Goal: Task Accomplishment & Management: Use online tool/utility

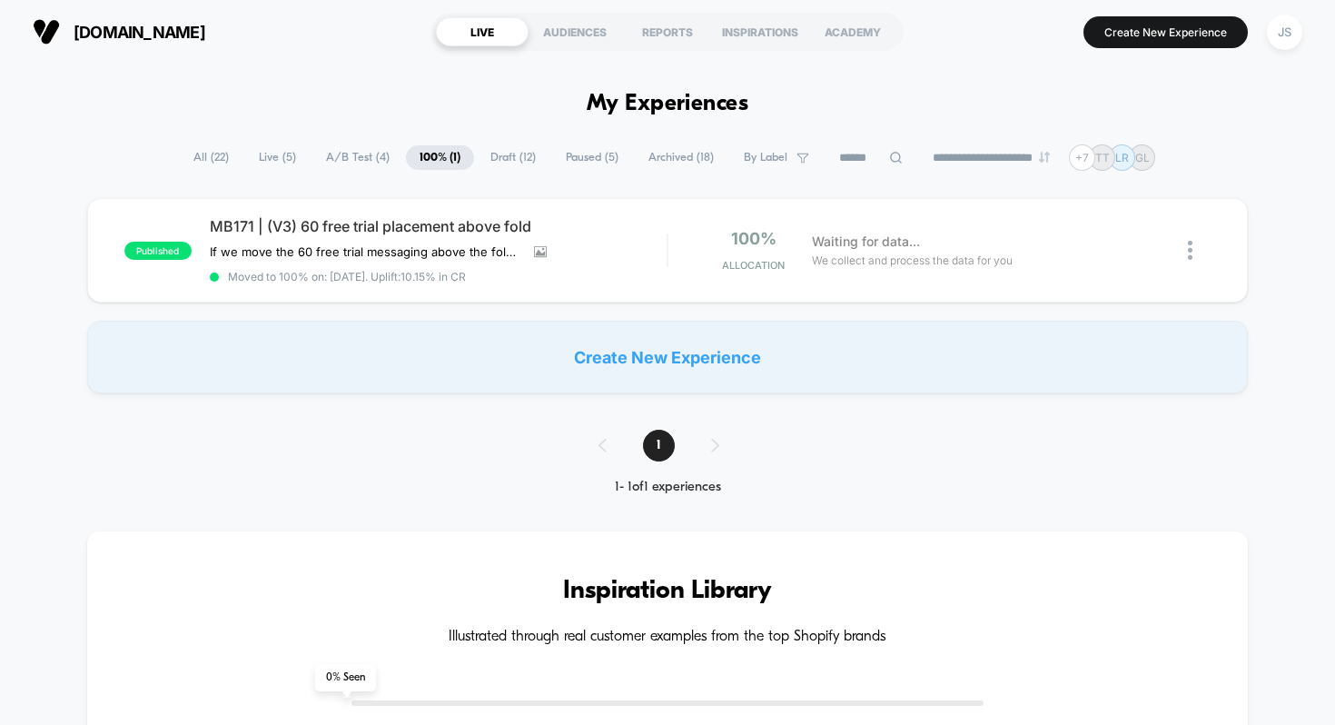
click at [499, 156] on span "Draft ( 12 )" at bounding box center [513, 157] width 73 height 25
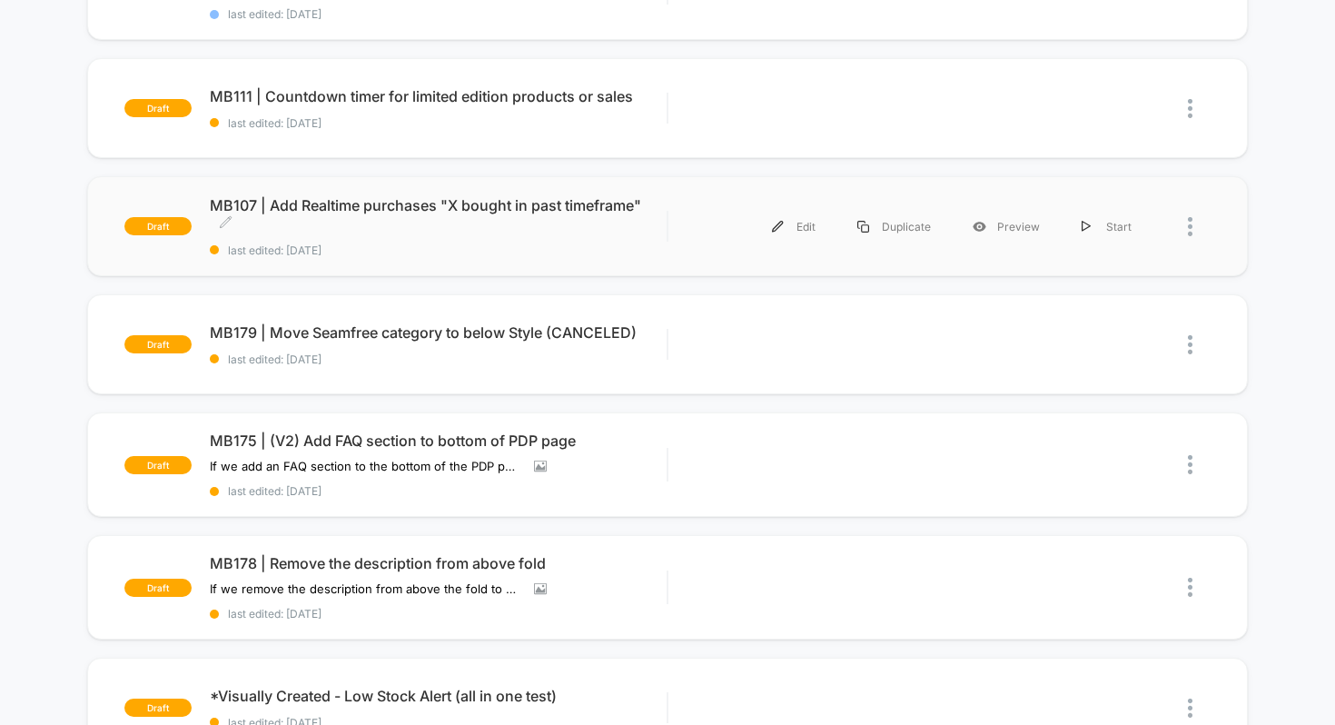
scroll to position [397, 0]
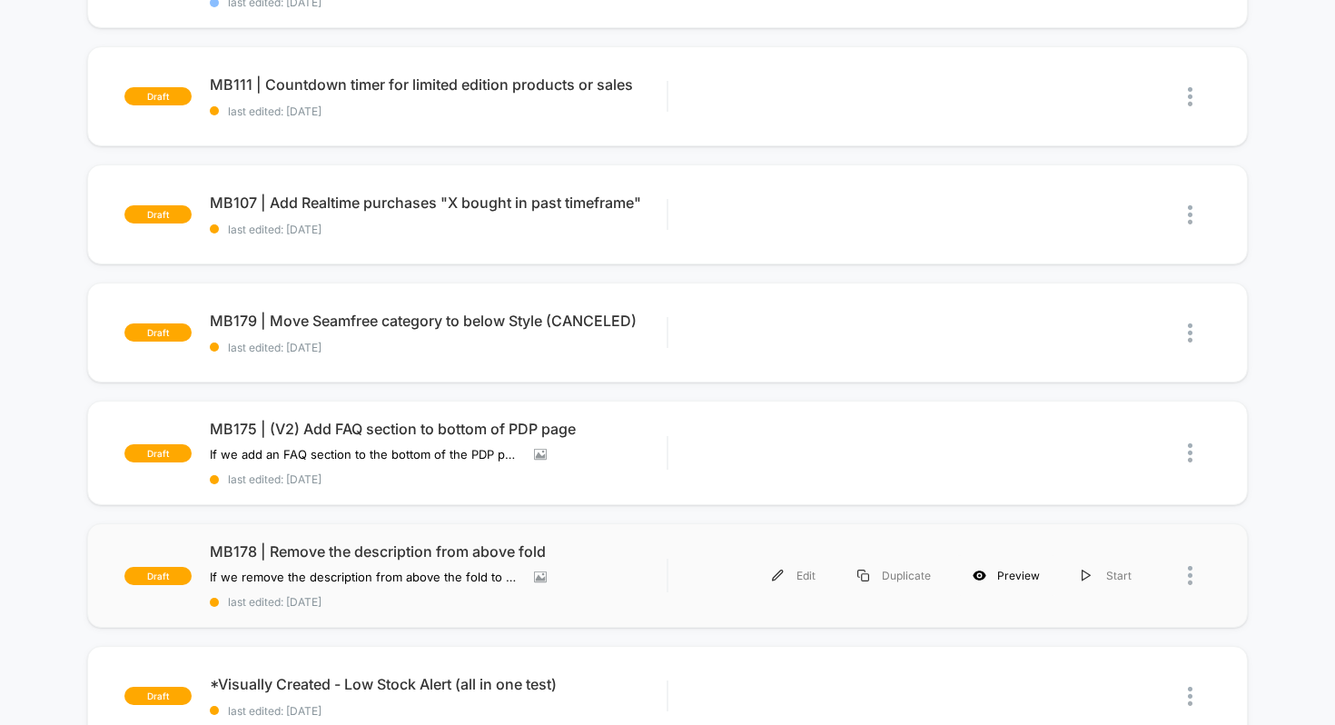
click at [1000, 572] on div "Preview" at bounding box center [1006, 575] width 109 height 41
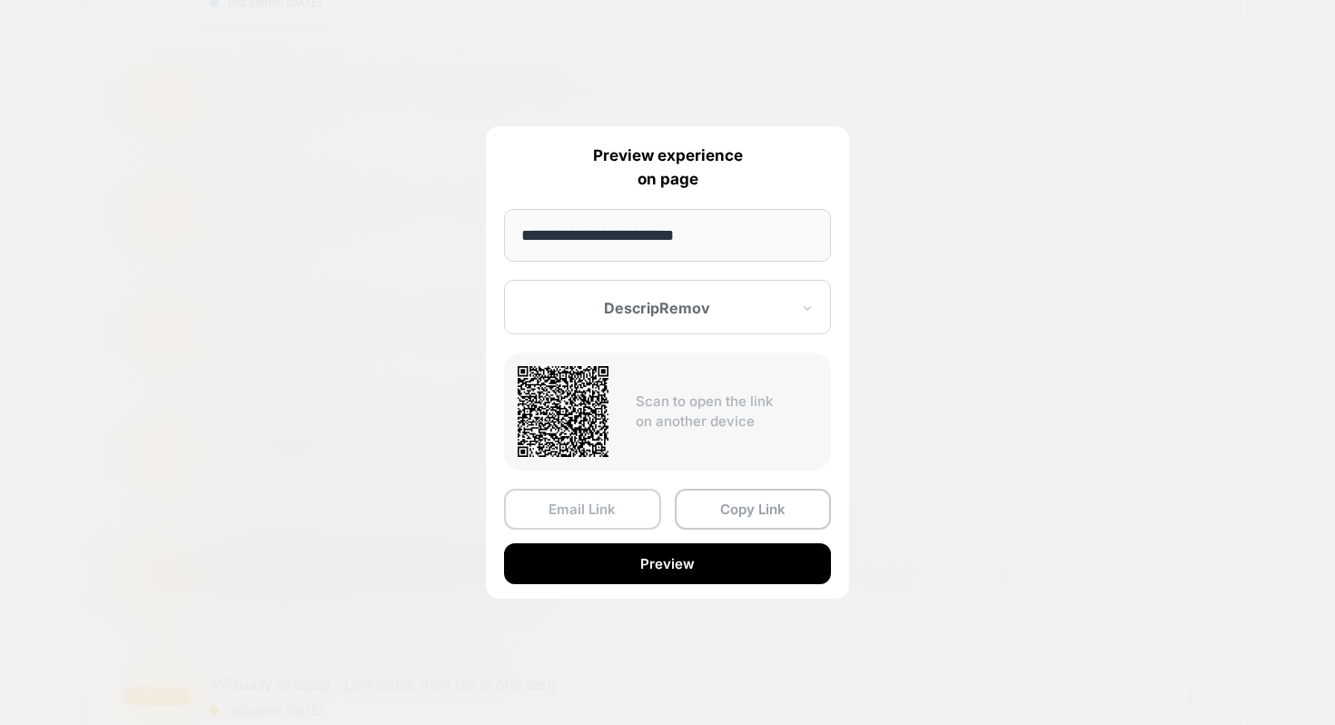
click at [636, 504] on button "Email Link" at bounding box center [582, 509] width 157 height 41
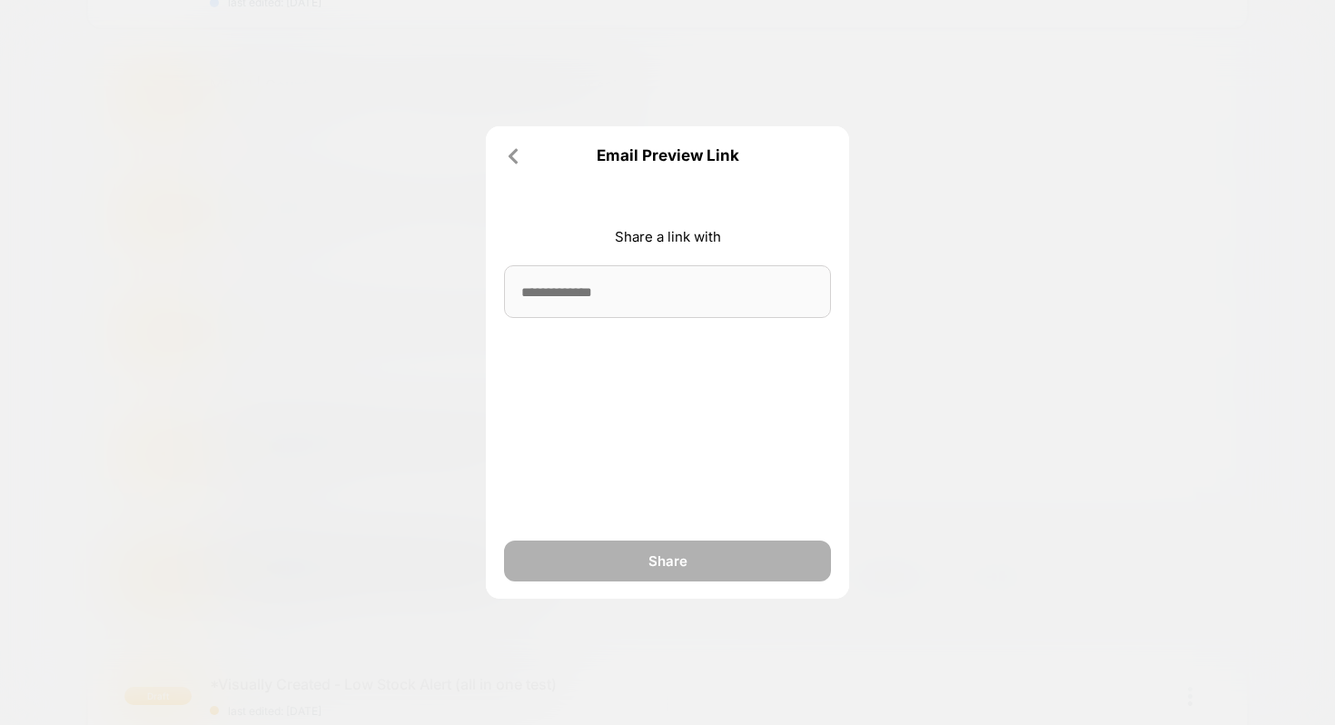
click at [657, 286] on input at bounding box center [667, 291] width 327 height 53
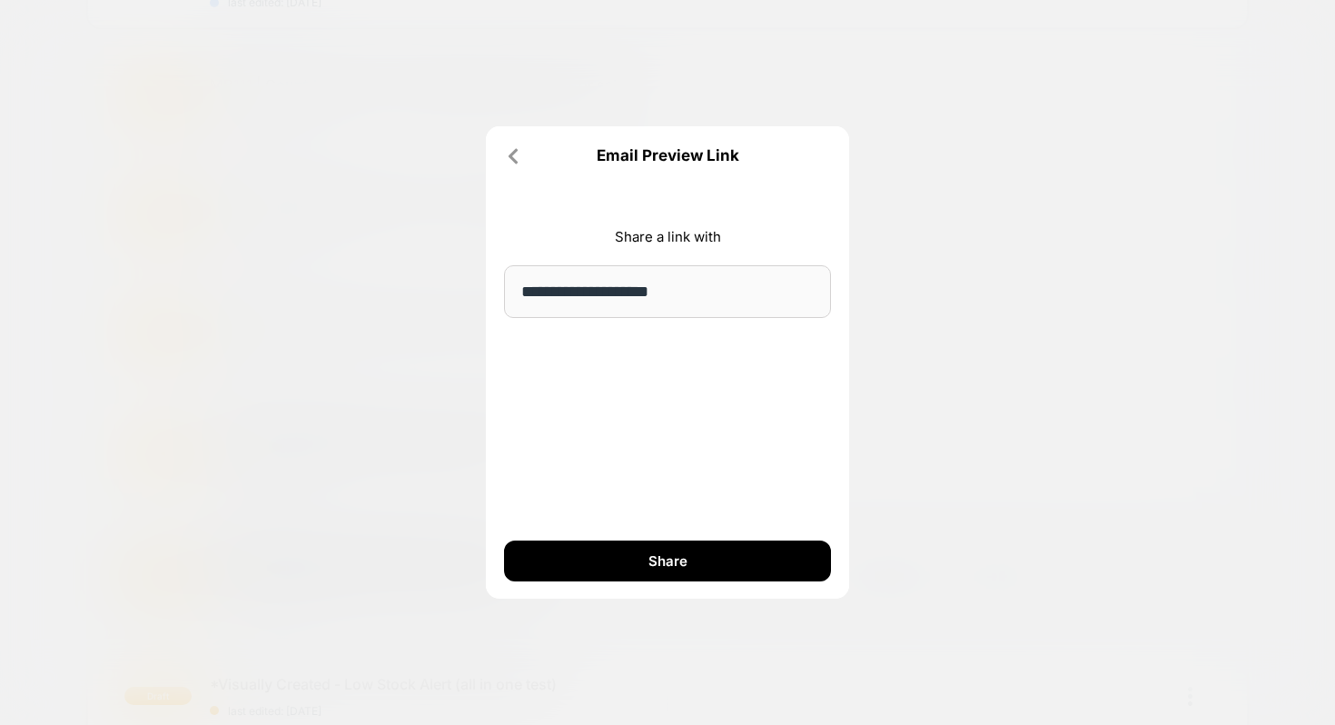
type input "**********"
click at [659, 339] on div "**********" at bounding box center [667, 362] width 363 height 472
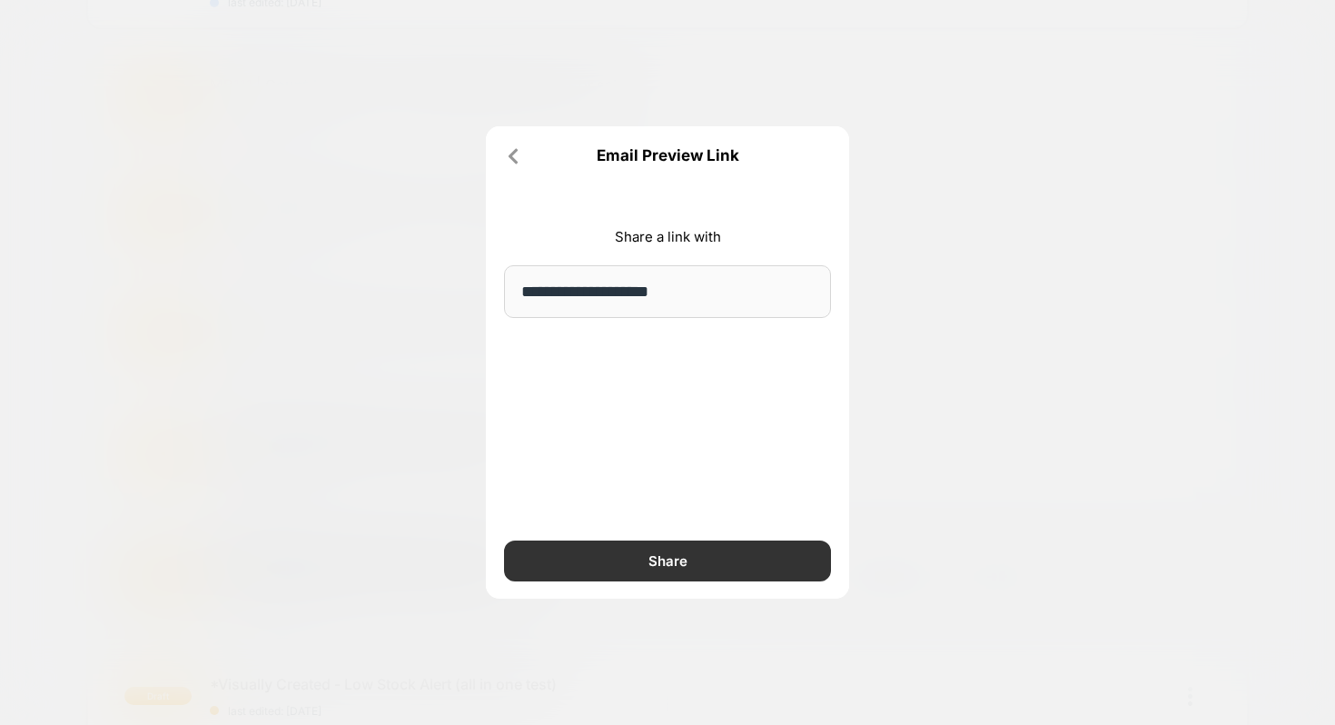
click at [676, 560] on button "Share" at bounding box center [667, 560] width 327 height 41
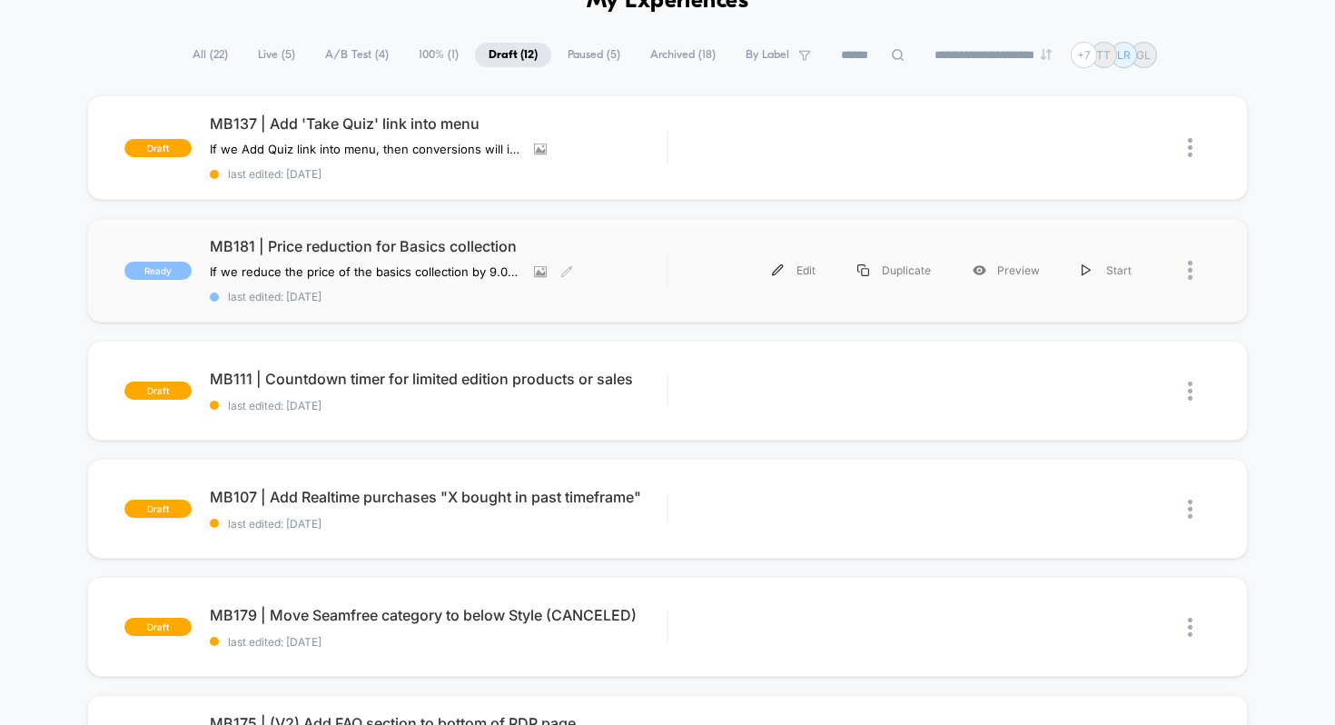
scroll to position [461, 0]
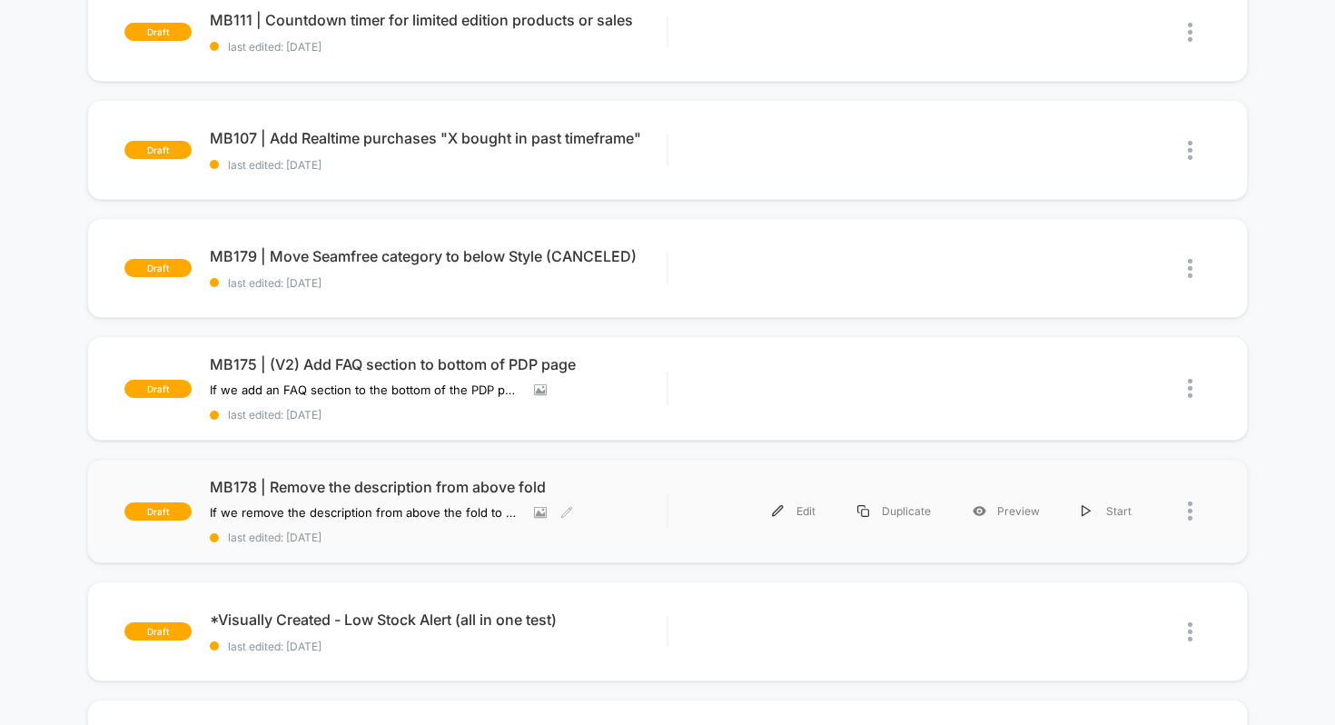
click at [367, 479] on span "MB178 | Remove the description from above fold" at bounding box center [439, 487] width 458 height 18
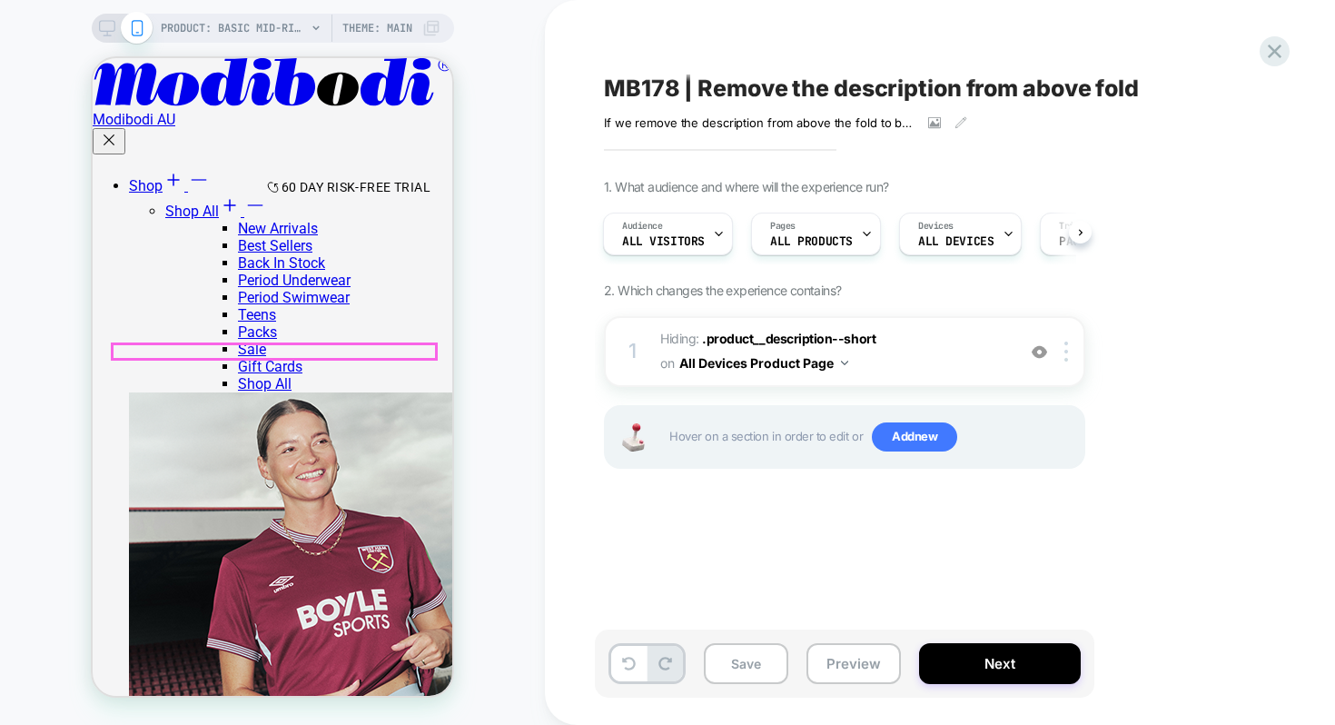
scroll to position [483, 0]
click at [953, 122] on div "If we remove the description from above the fold to bring key content above the…" at bounding box center [785, 122] width 363 height 15
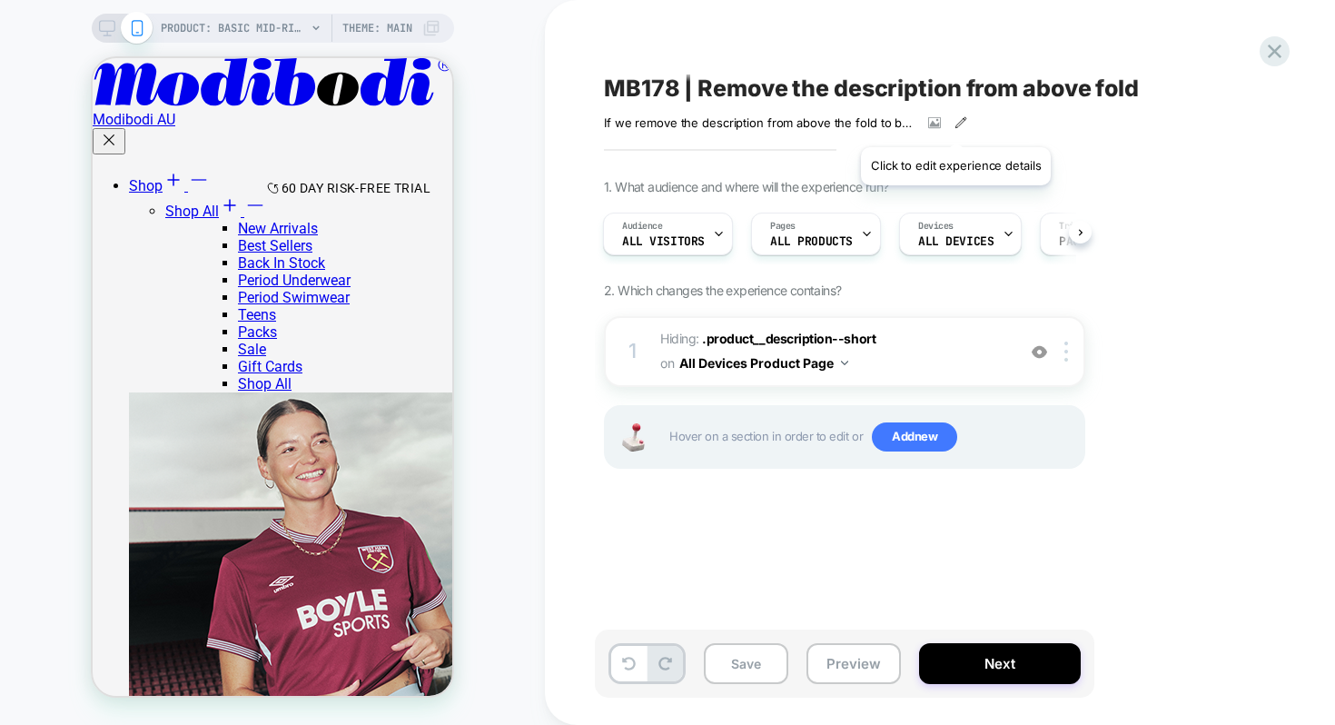
click at [955, 124] on icon at bounding box center [960, 122] width 10 height 10
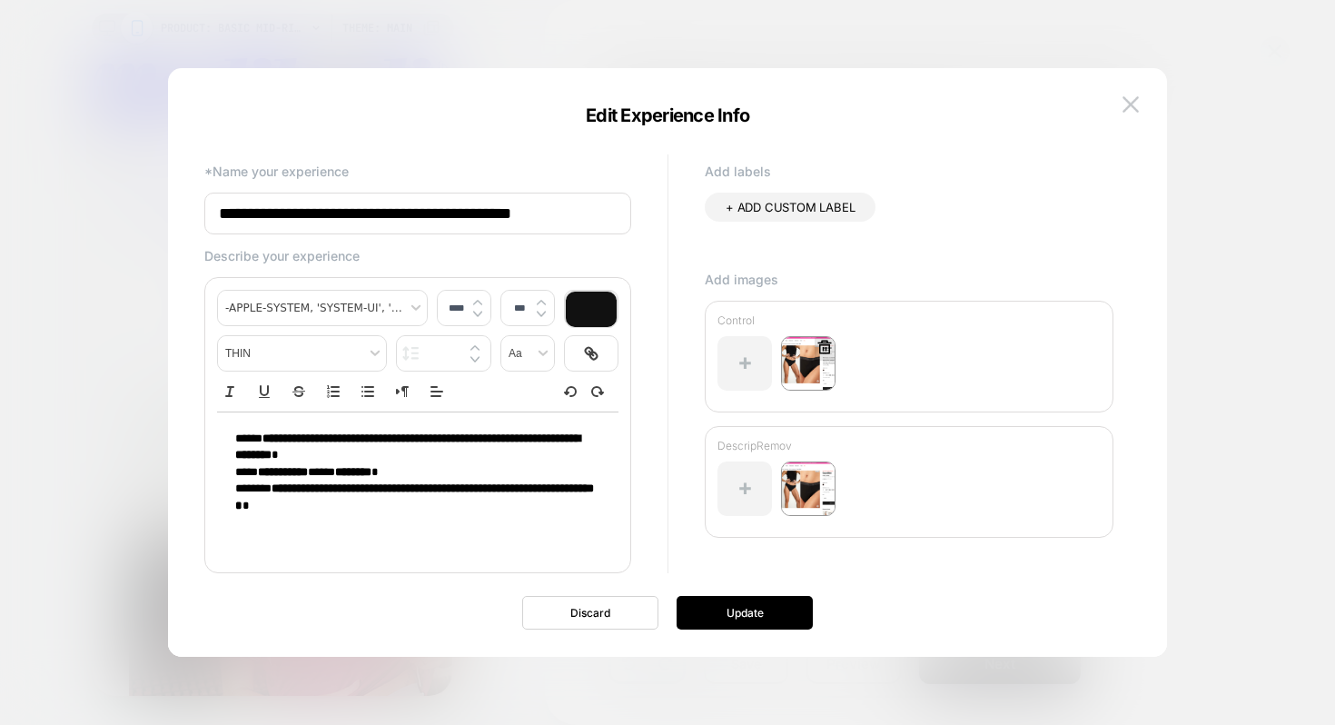
click at [800, 360] on img at bounding box center [808, 363] width 54 height 54
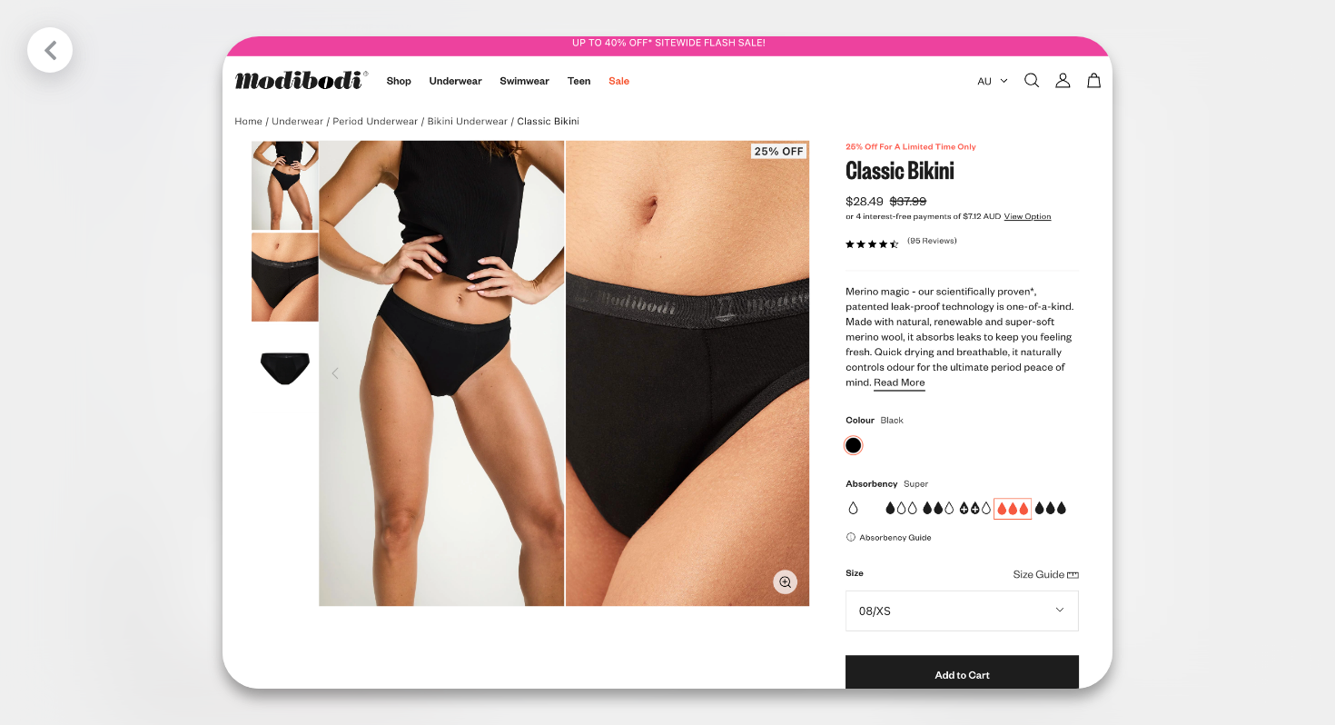
click at [1170, 275] on div at bounding box center [667, 362] width 1335 height 725
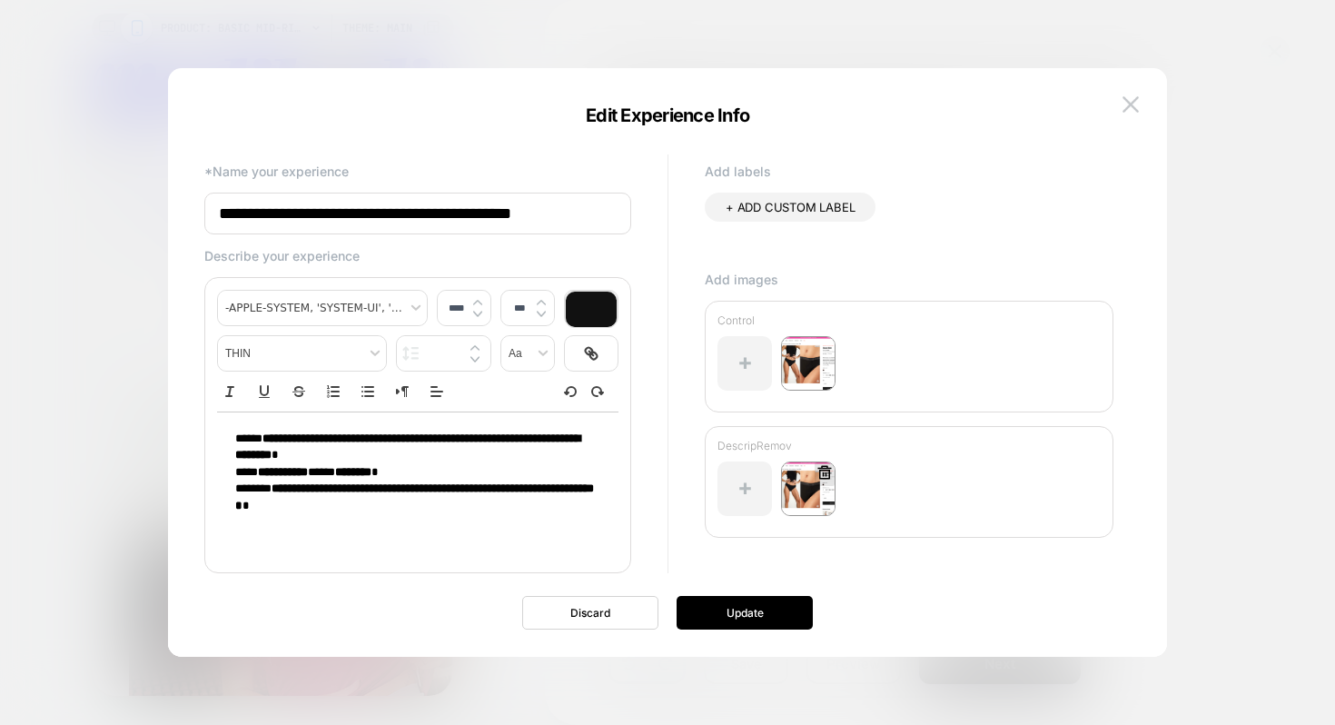
click at [816, 486] on img at bounding box center [808, 488] width 54 height 54
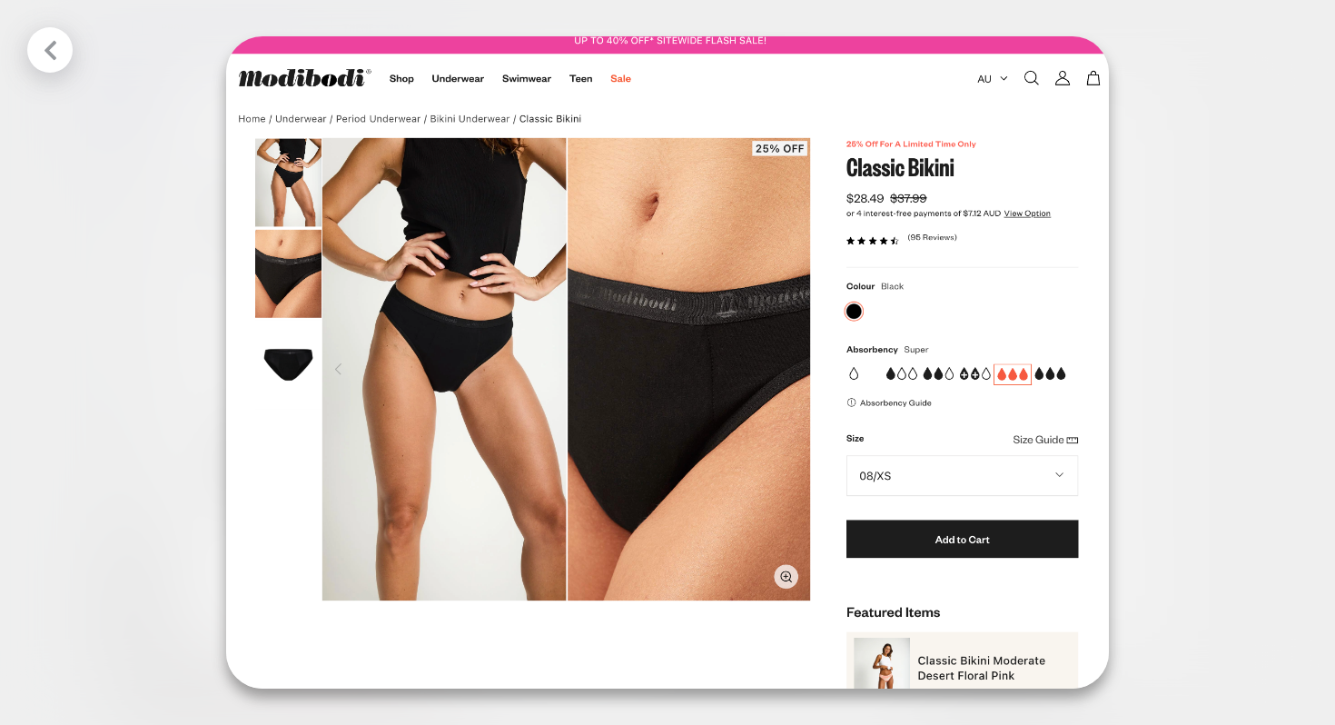
click at [1126, 382] on div at bounding box center [667, 362] width 1335 height 725
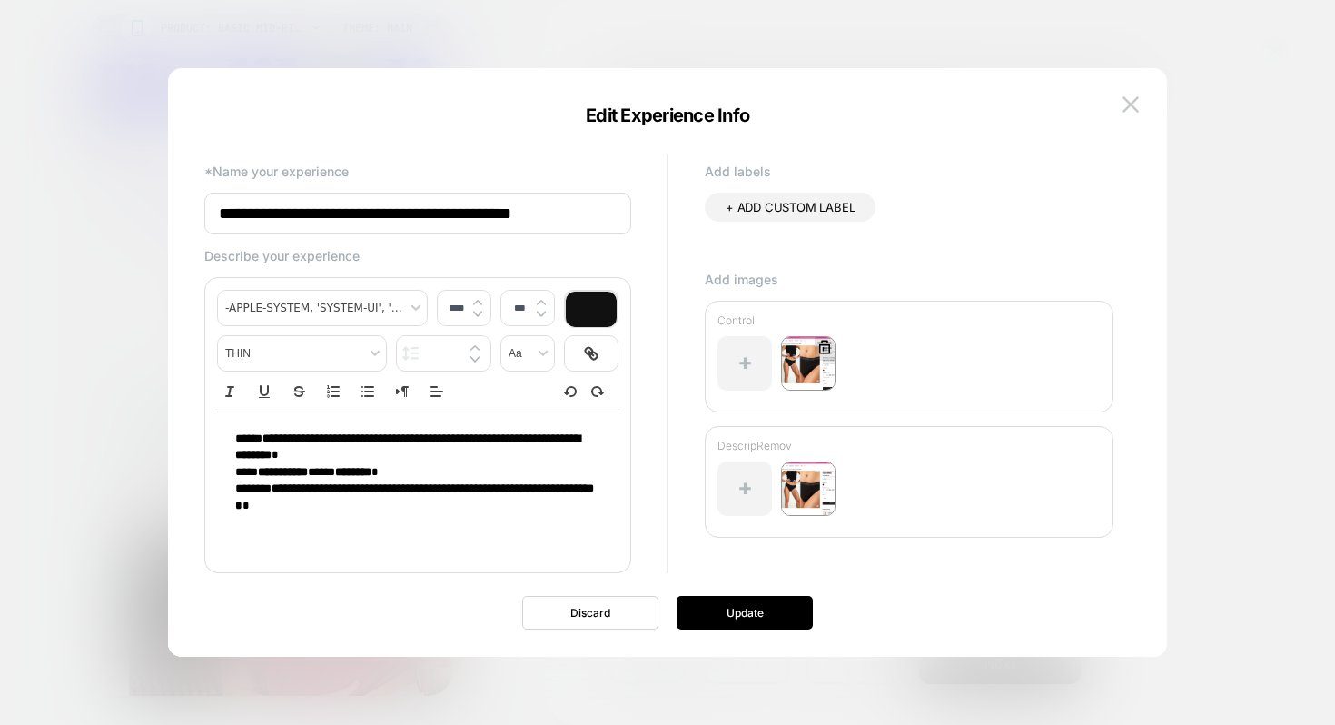
click at [801, 363] on img at bounding box center [808, 363] width 54 height 54
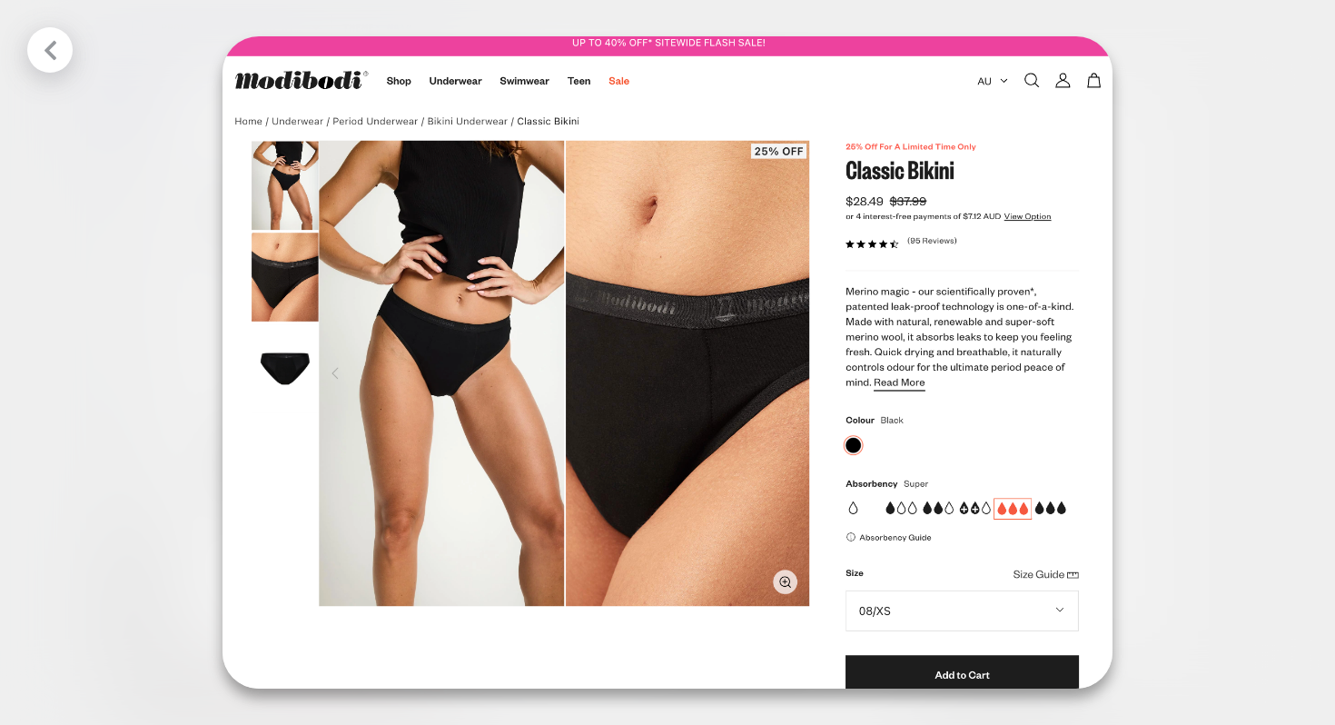
click at [1139, 321] on div at bounding box center [667, 362] width 1335 height 725
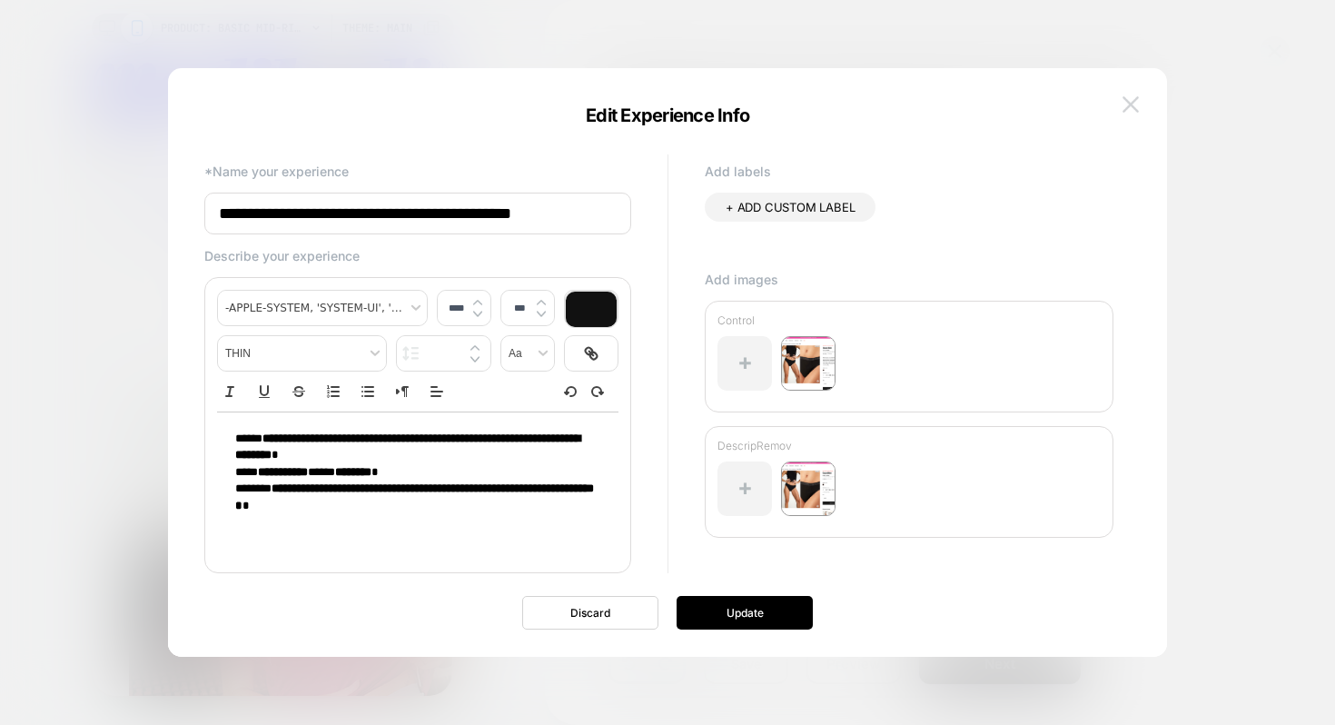
click at [1130, 104] on img at bounding box center [1130, 103] width 16 height 15
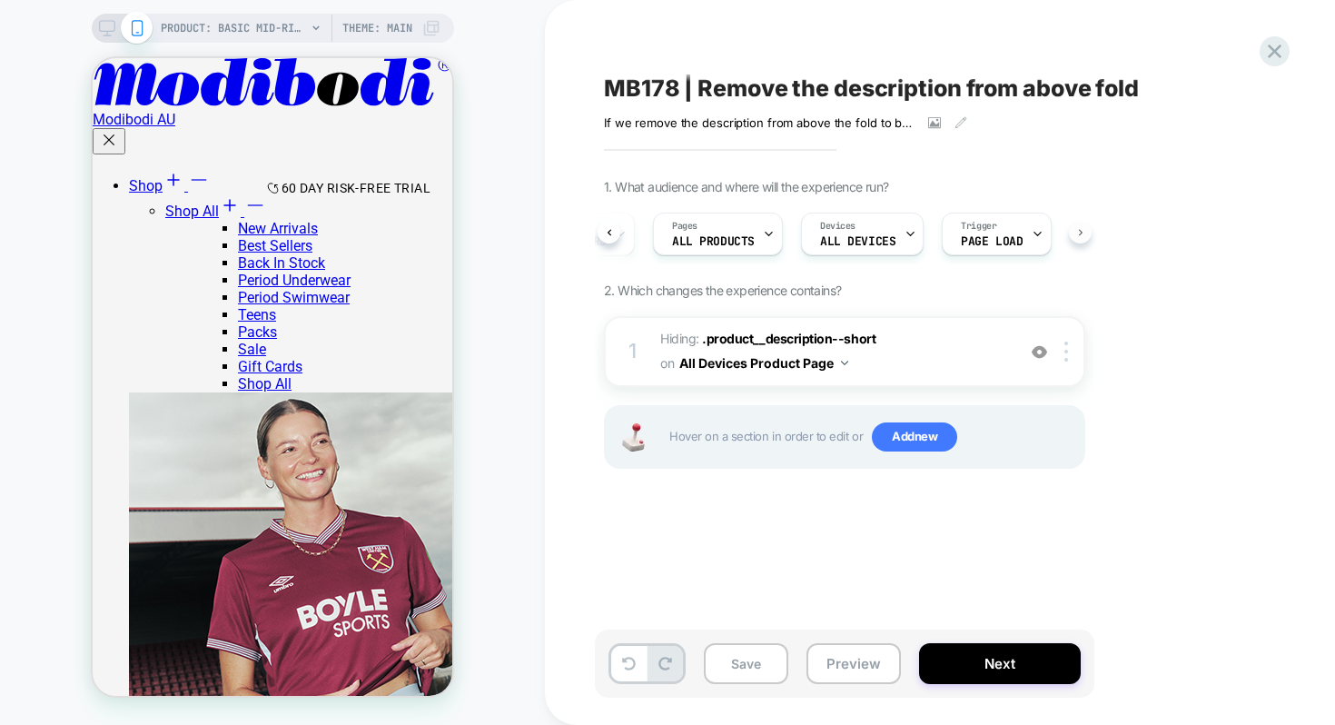
scroll to position [0, 117]
click at [947, 653] on button "Next" at bounding box center [1000, 663] width 162 height 41
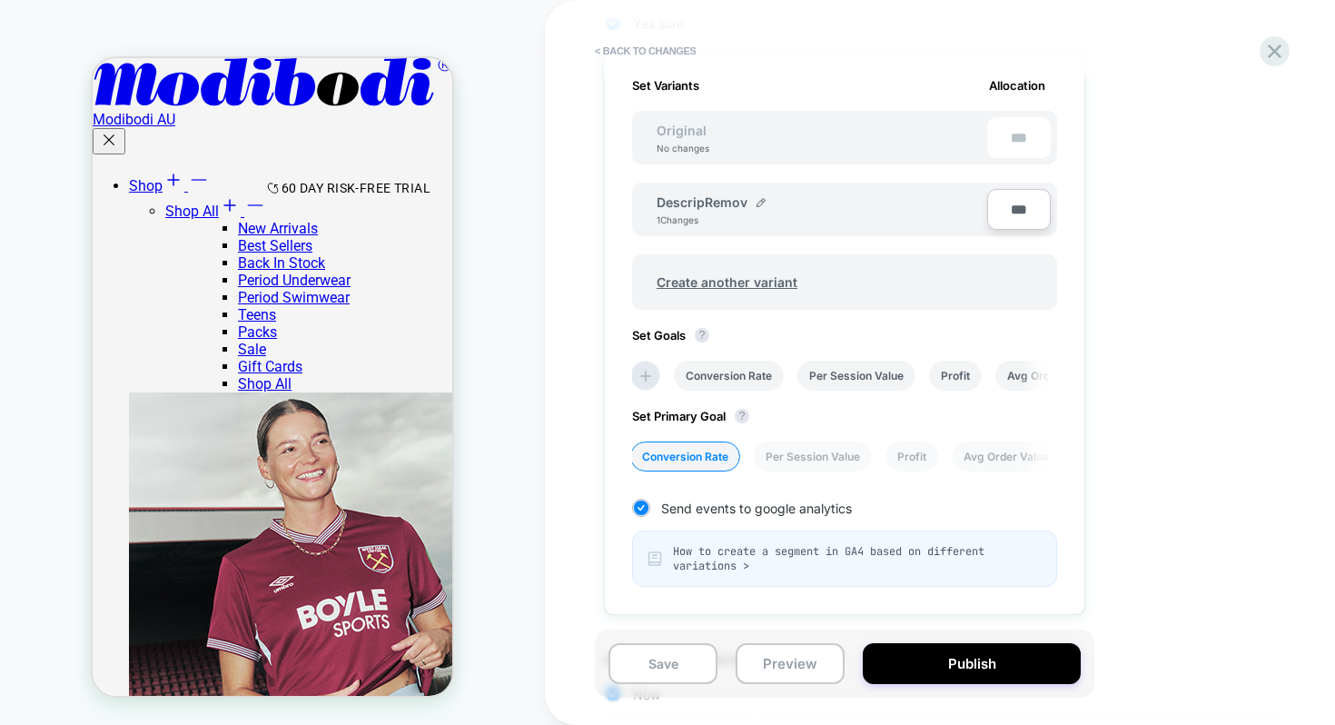
scroll to position [592, 0]
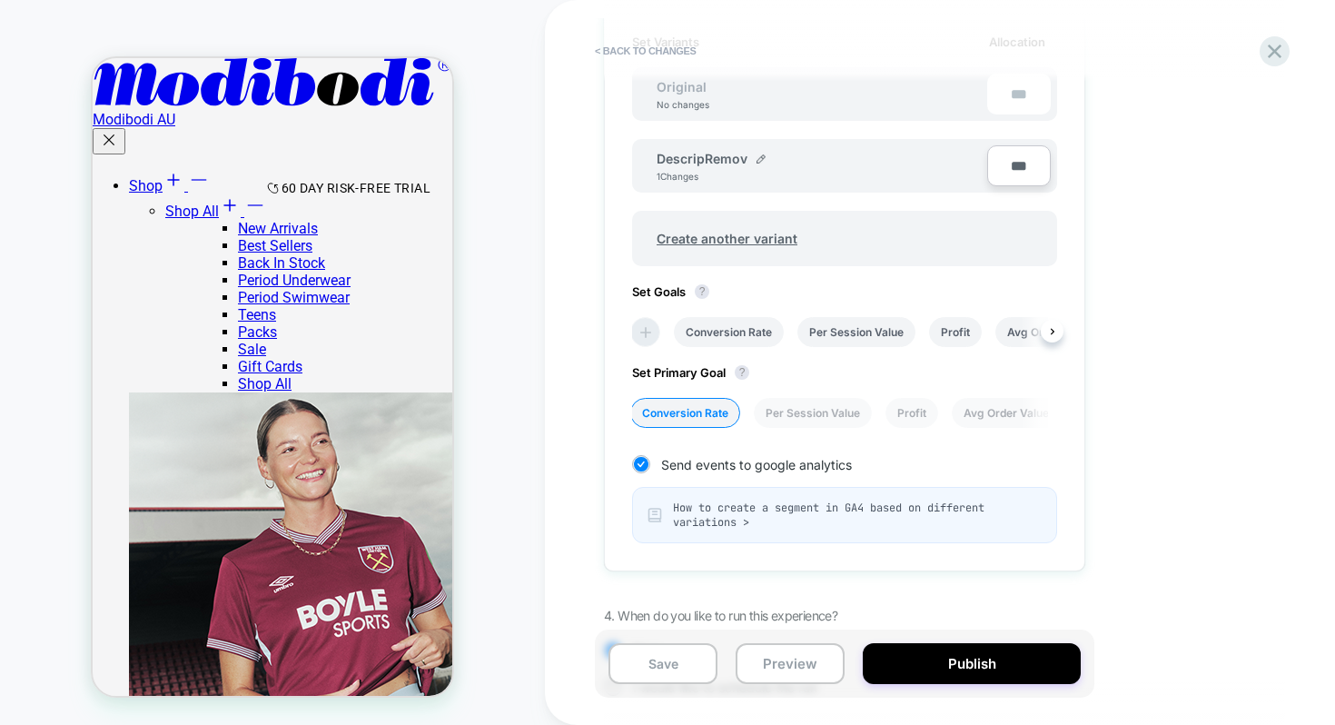
click at [639, 340] on icon at bounding box center [646, 332] width 18 height 18
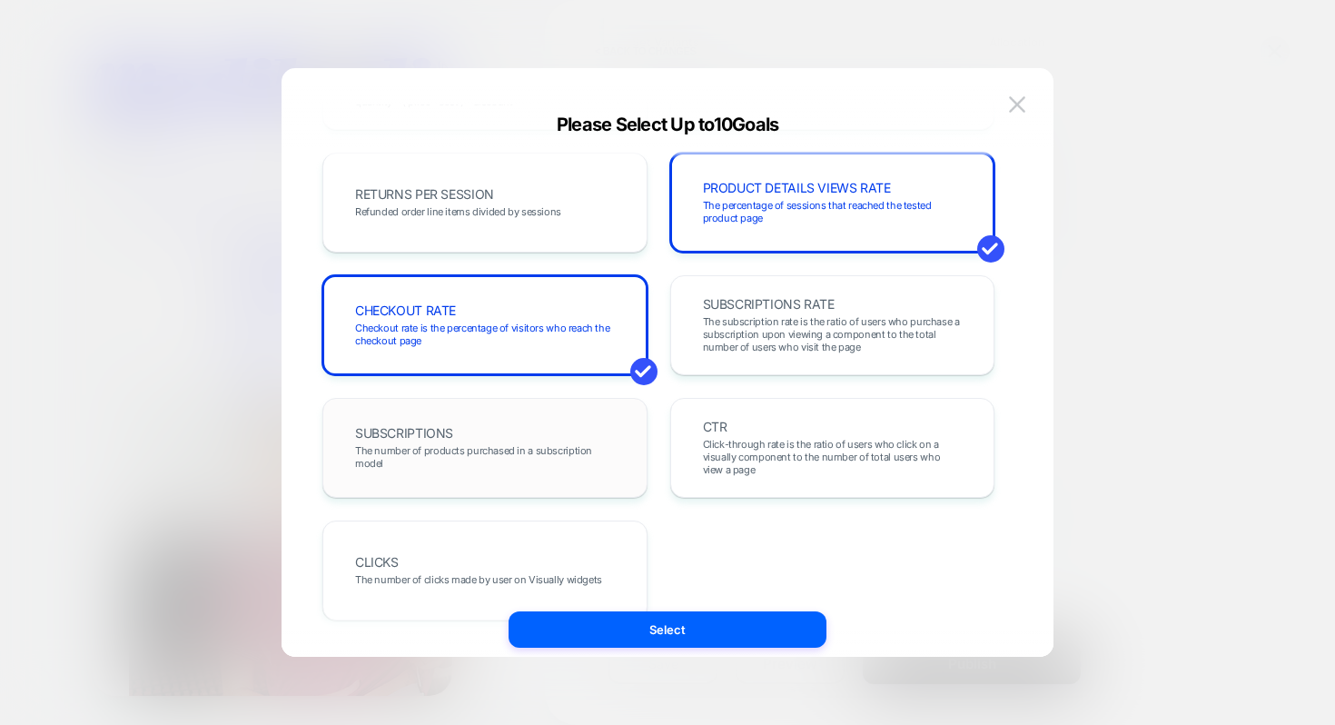
scroll to position [656, 0]
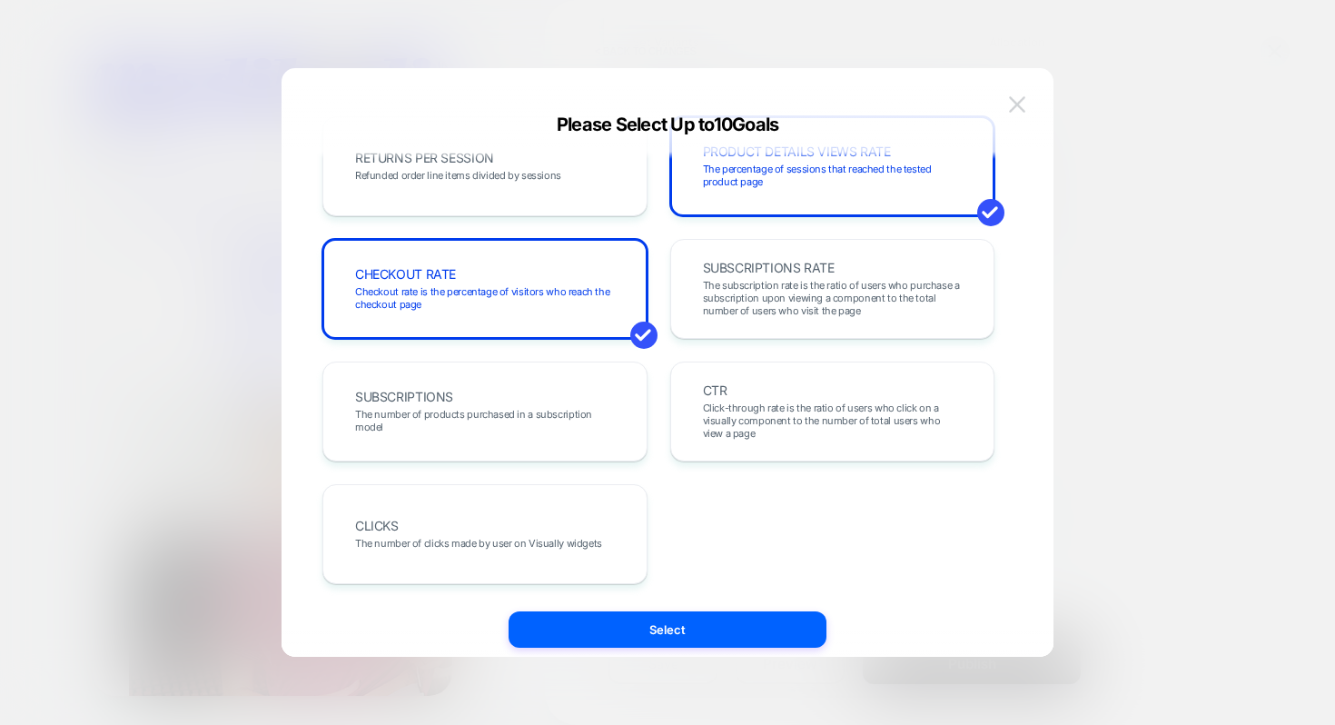
click at [1018, 106] on img at bounding box center [1017, 103] width 16 height 15
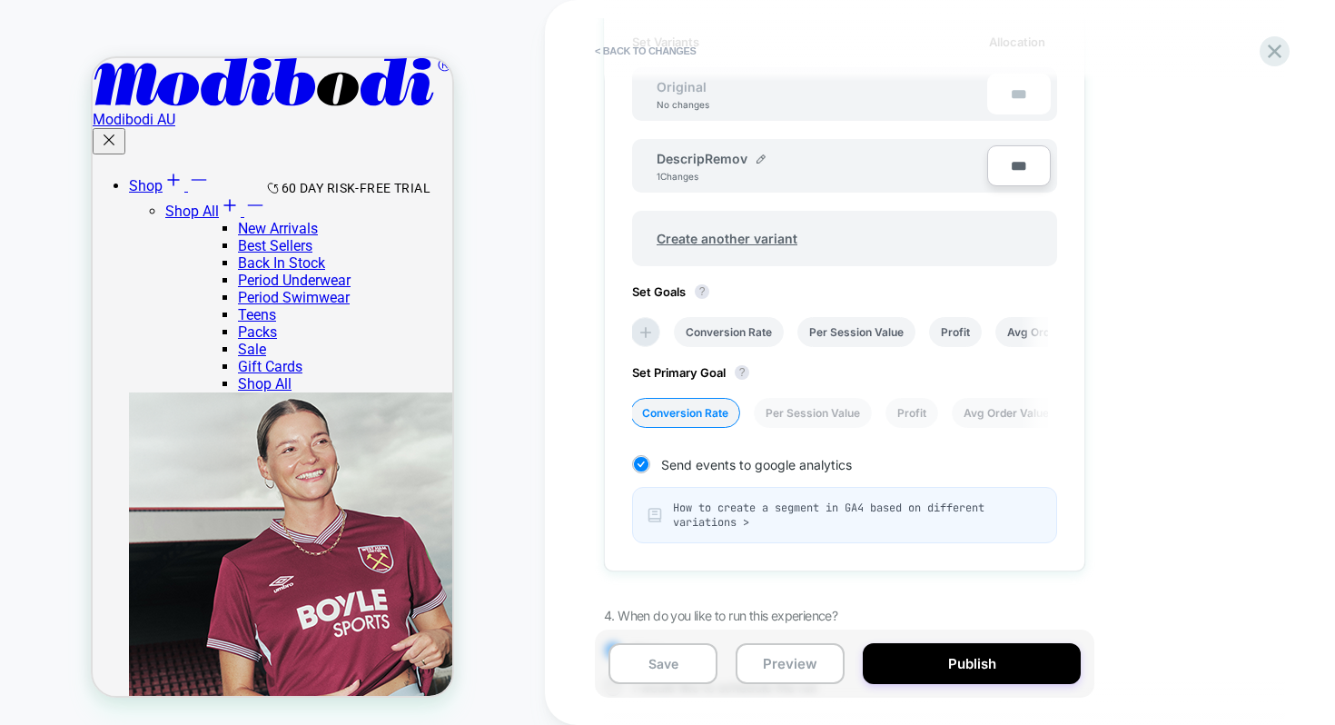
scroll to position [680, 0]
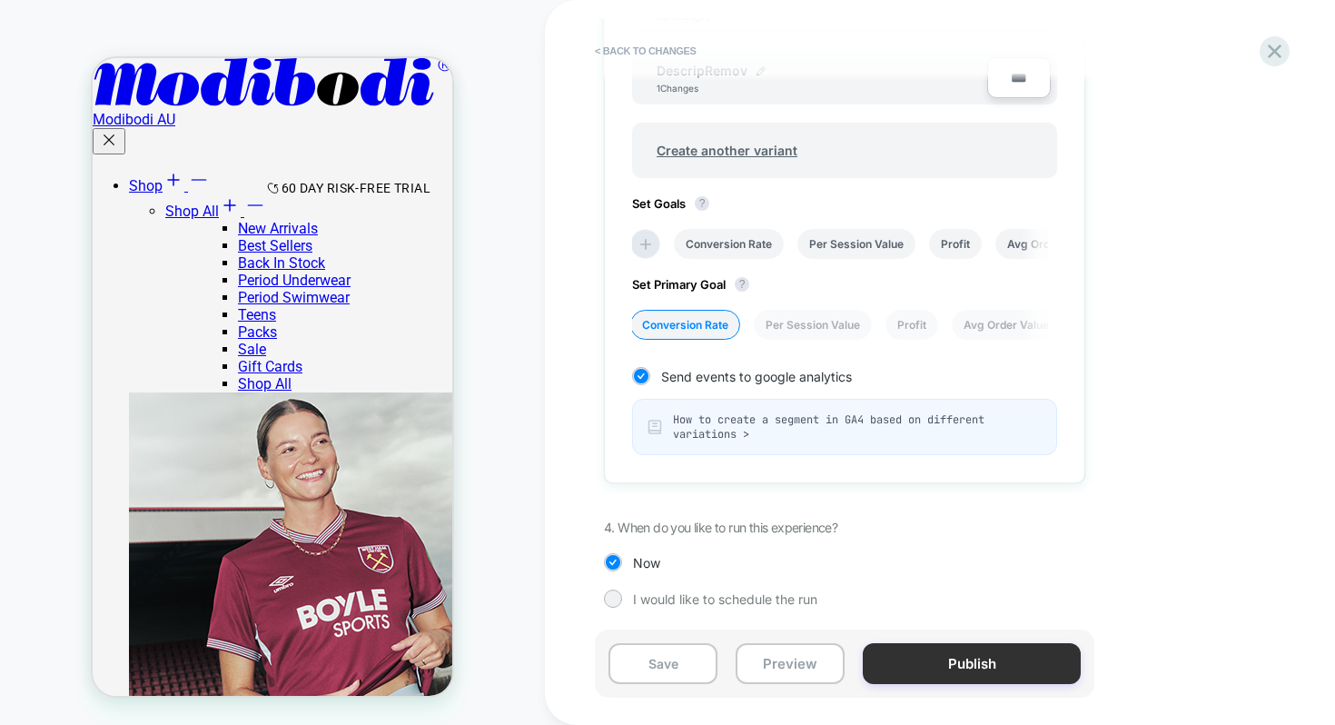
click at [952, 652] on button "Publish" at bounding box center [972, 663] width 218 height 41
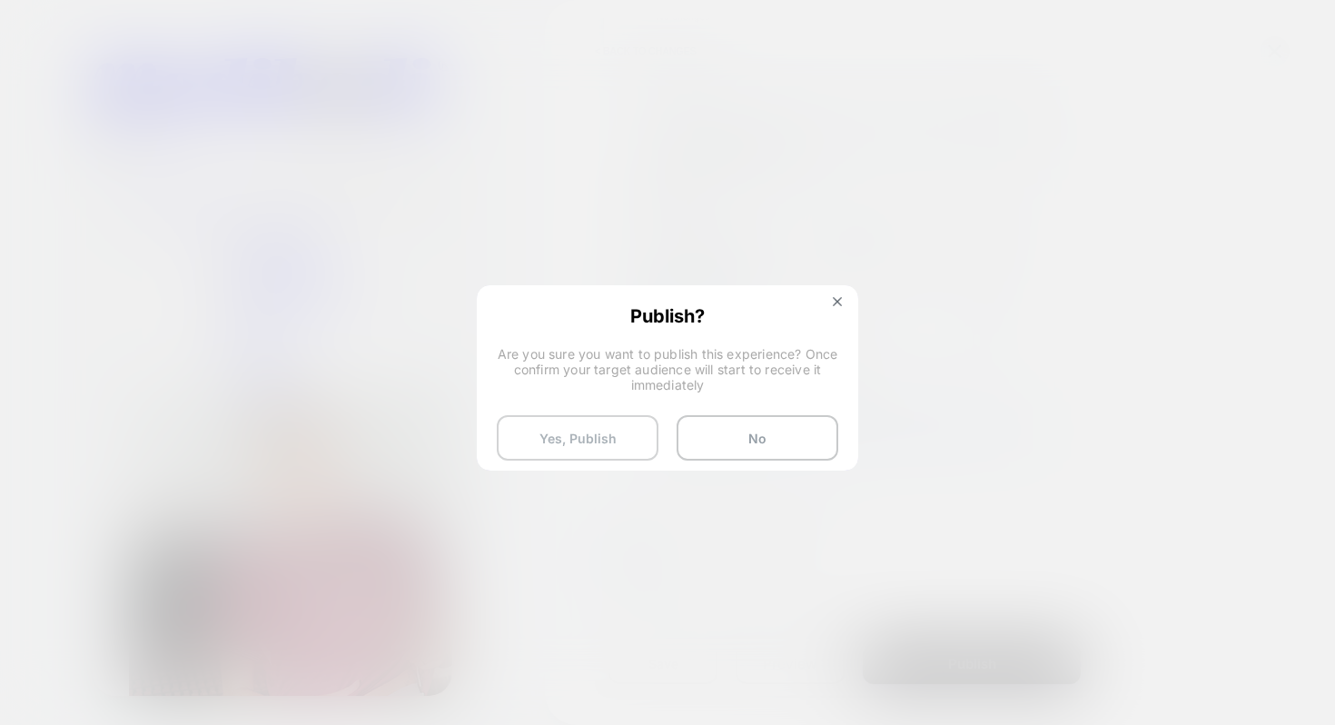
click at [639, 444] on button "Yes, Publish" at bounding box center [578, 437] width 162 height 45
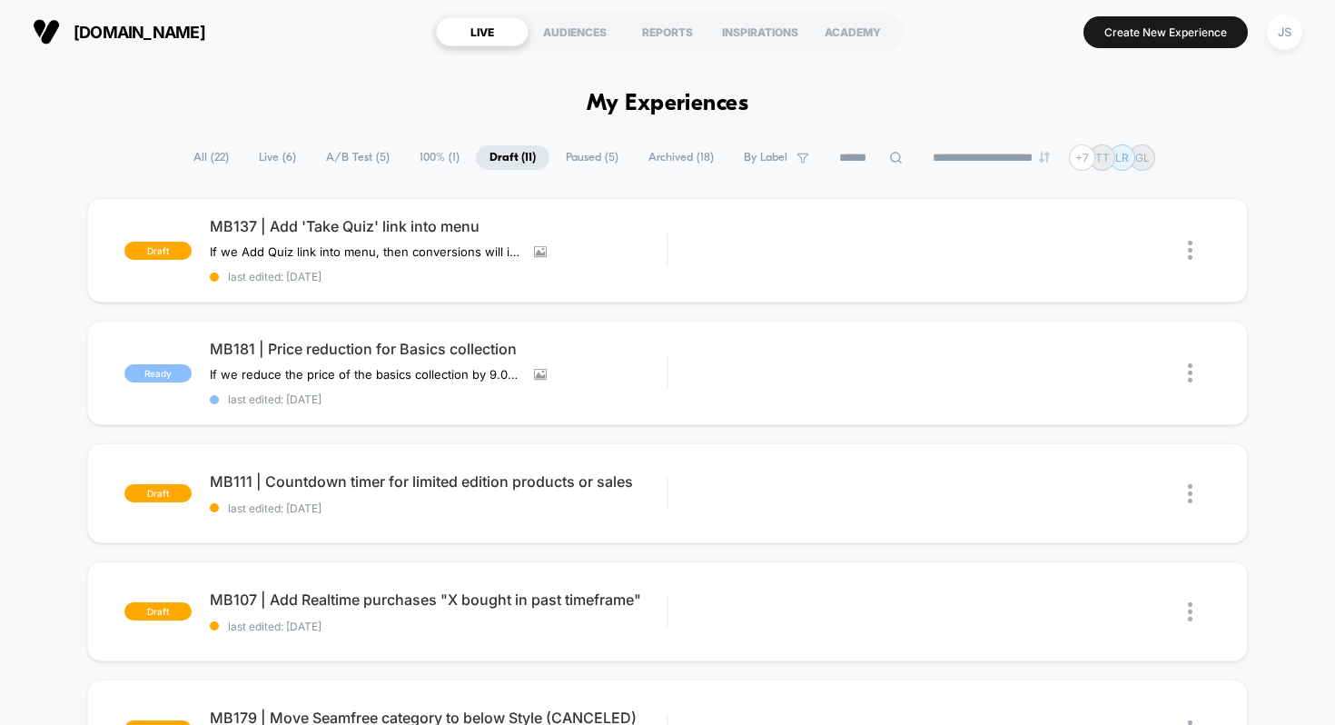
click at [368, 154] on span "A/B Test ( 5 )" at bounding box center [357, 157] width 91 height 25
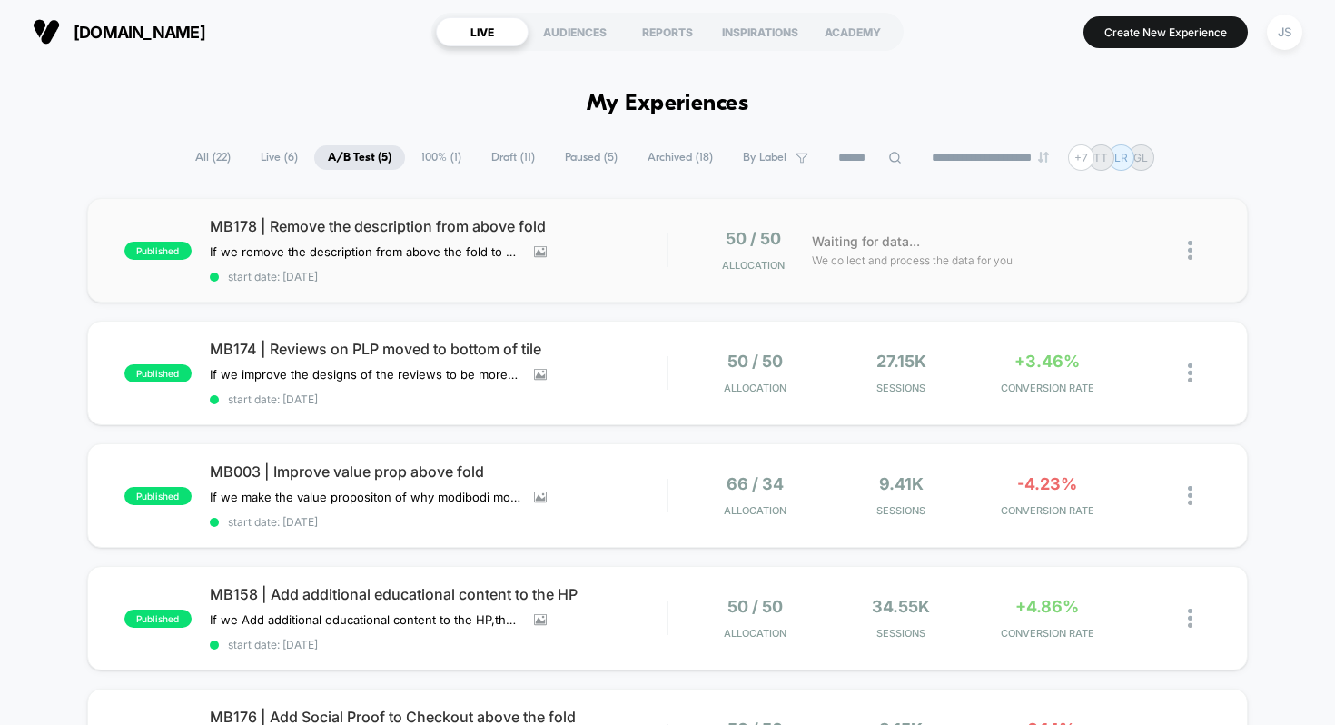
click at [1190, 246] on img at bounding box center [1190, 250] width 5 height 19
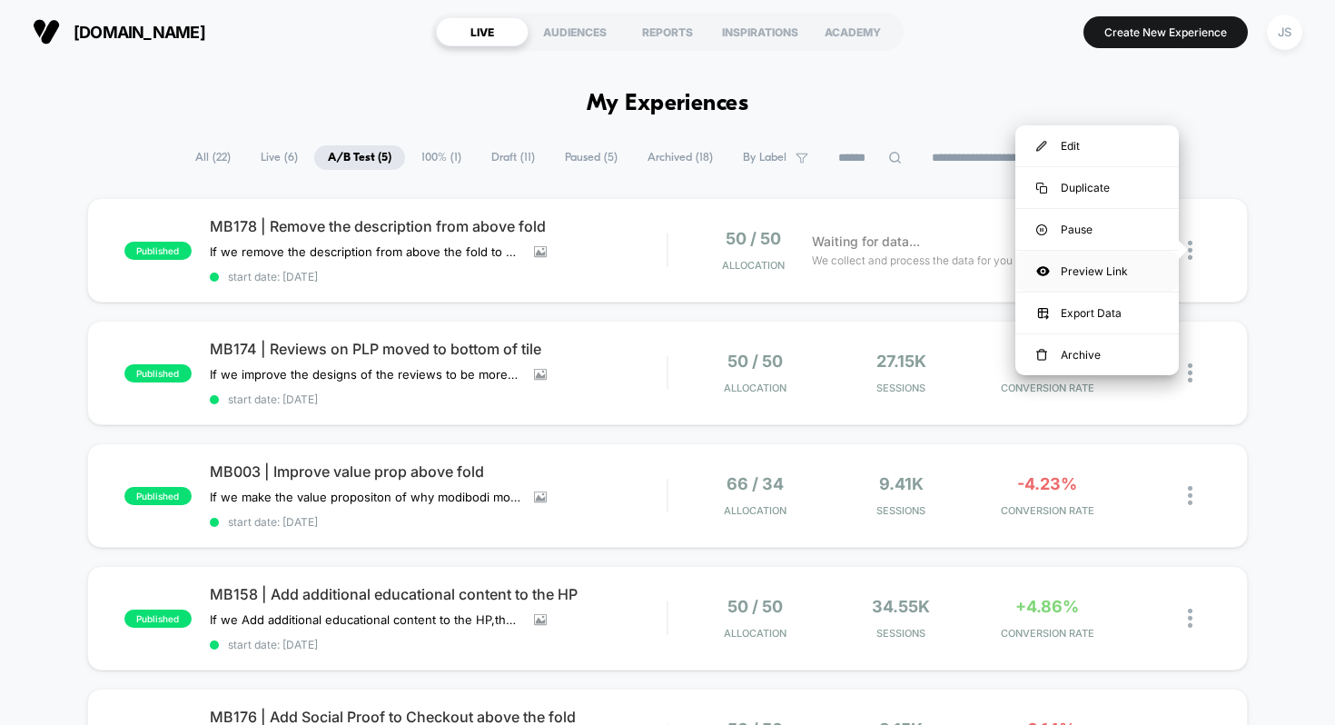
click at [1102, 272] on div "Preview Link" at bounding box center [1096, 271] width 163 height 41
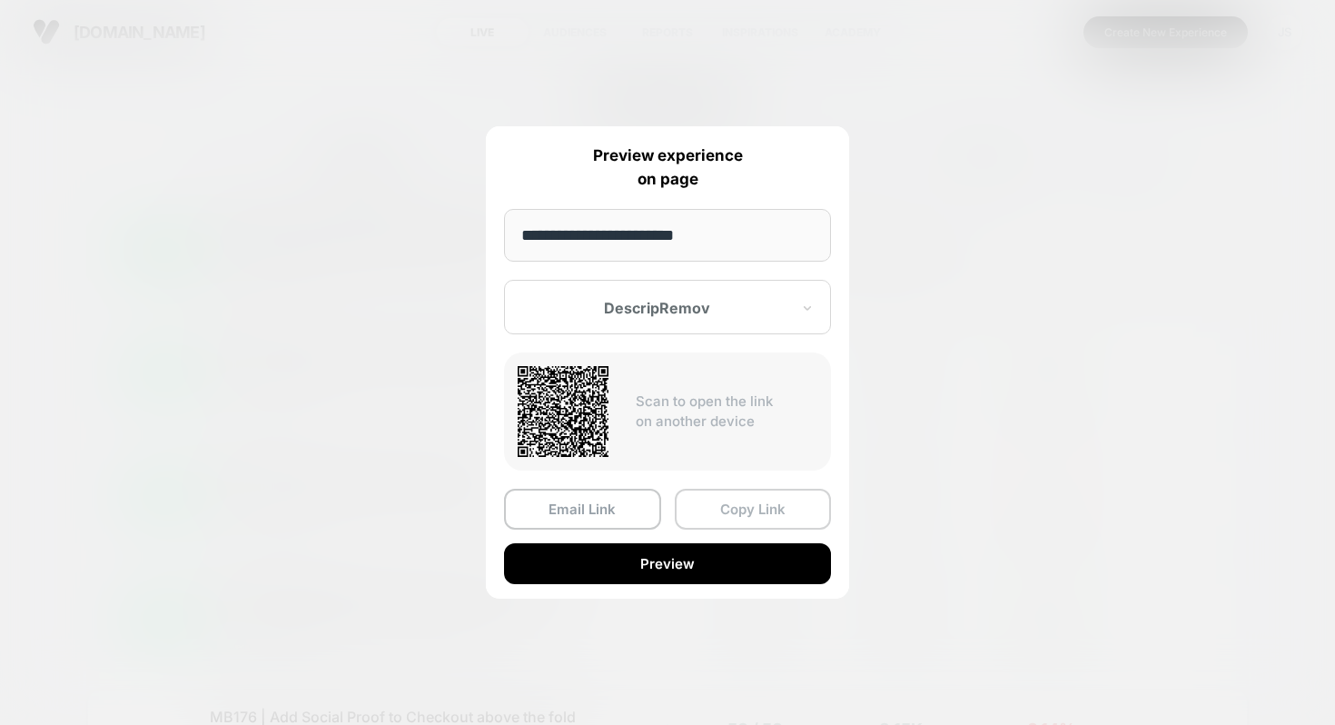
click at [722, 505] on button "Copy Link" at bounding box center [753, 509] width 157 height 41
